Goal: Information Seeking & Learning: Learn about a topic

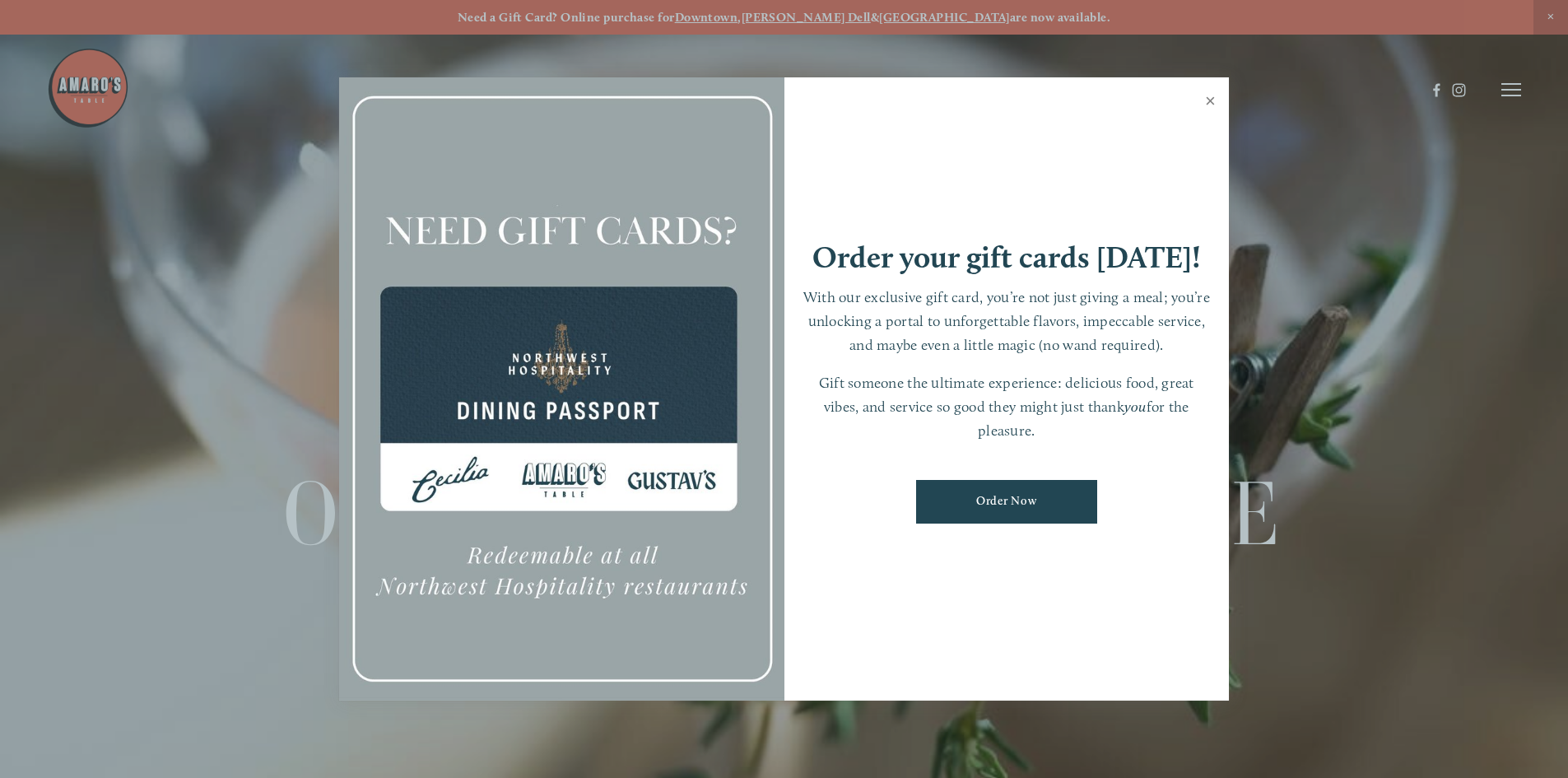
click at [1209, 99] on link "Close" at bounding box center [1210, 103] width 33 height 46
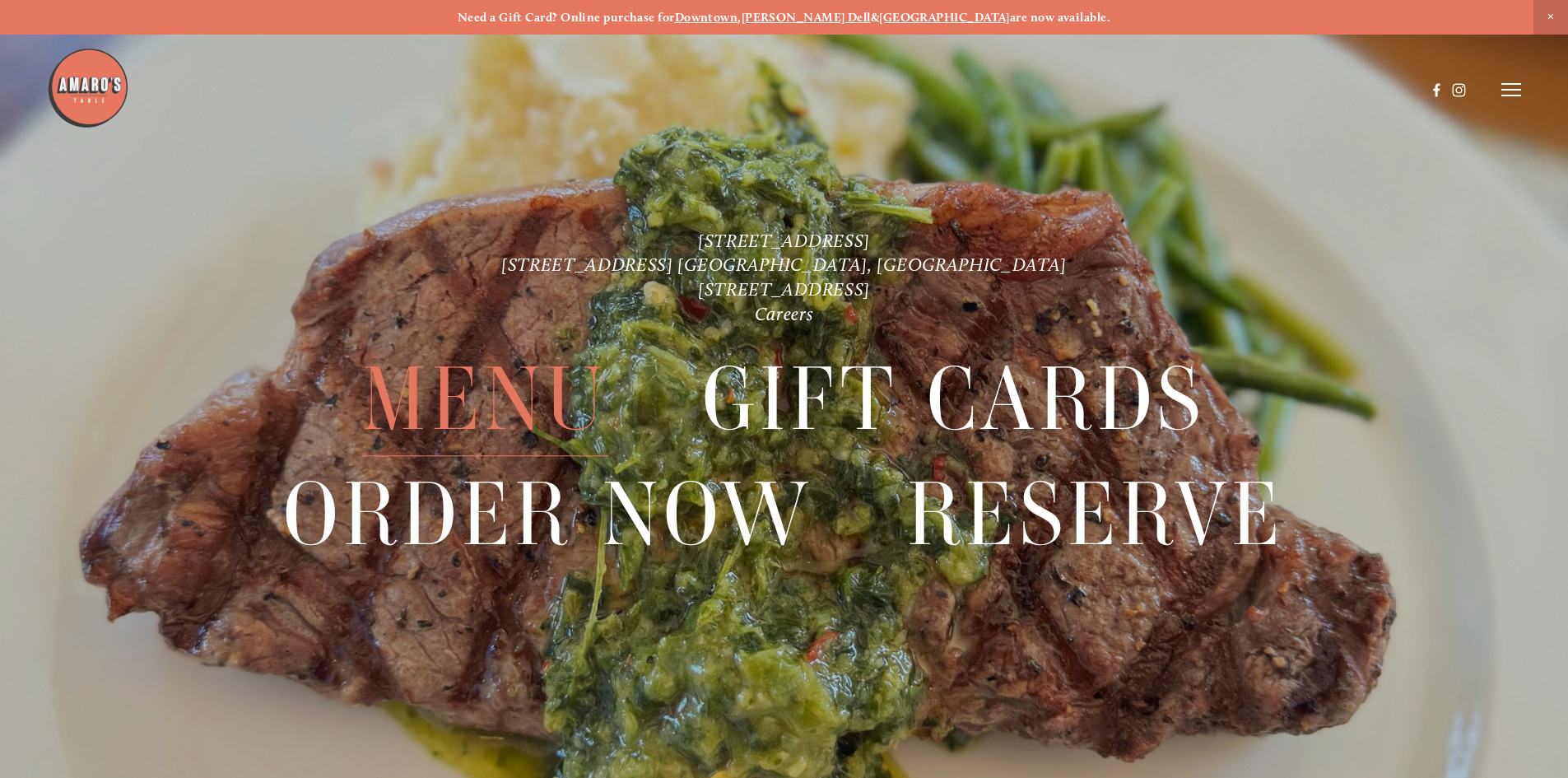
click at [525, 393] on span "Menu" at bounding box center [485, 400] width 245 height 113
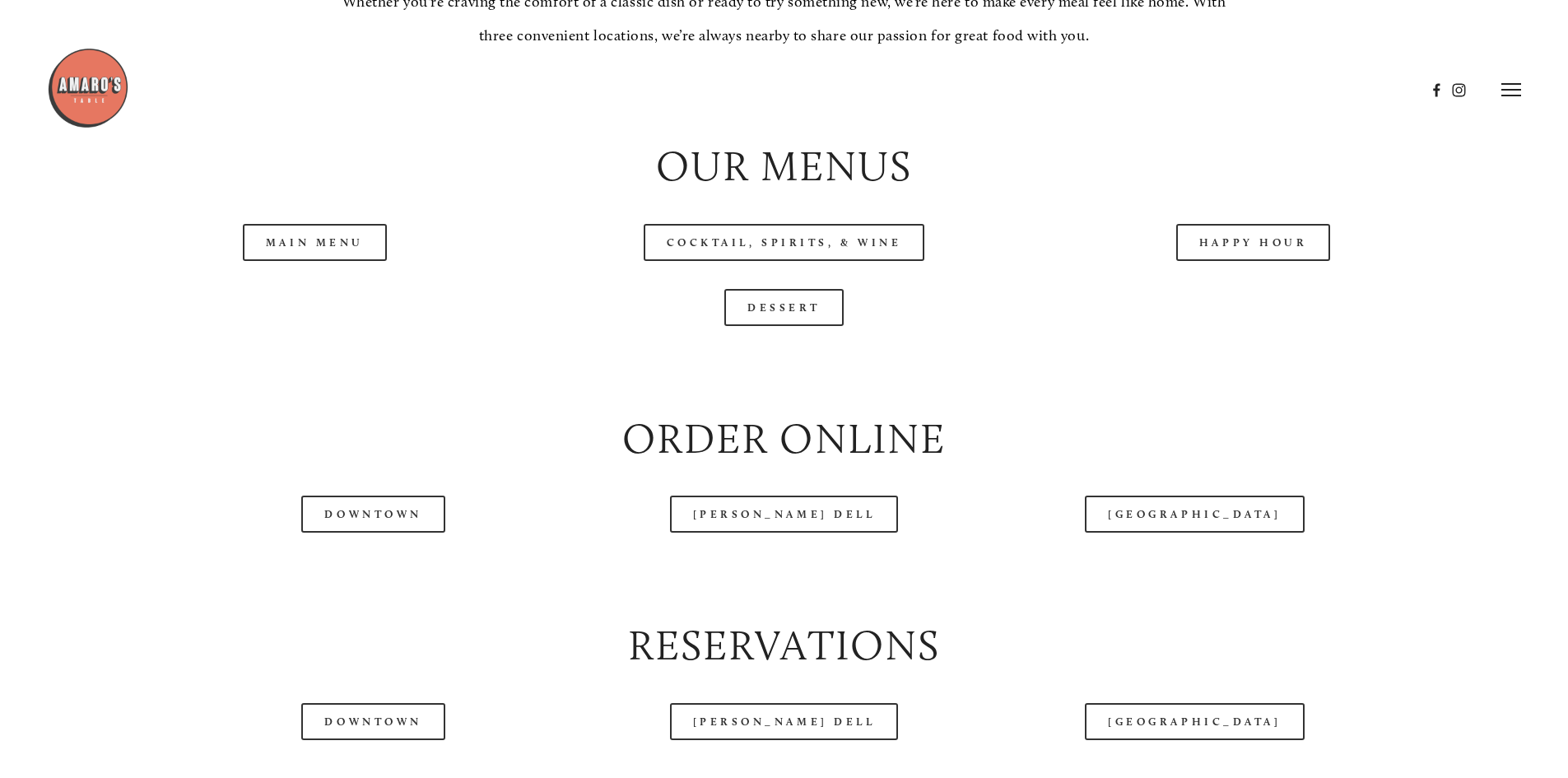
scroll to position [1812, 0]
click at [317, 263] on link "Main Menu" at bounding box center [314, 244] width 144 height 37
